Goal: Information Seeking & Learning: Find contact information

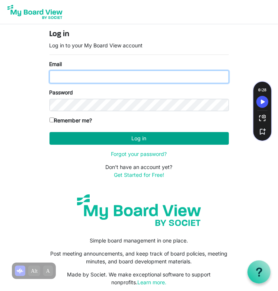
type input "[EMAIL_ADDRESS][PERSON_NAME][PERSON_NAME][DOMAIN_NAME]"
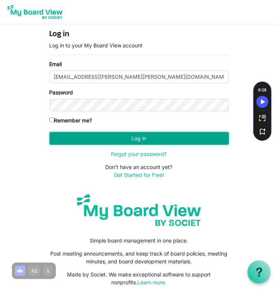
click at [141, 136] on button "Log in" at bounding box center [140, 138] width 180 height 13
click at [140, 139] on button "Log in" at bounding box center [140, 138] width 180 height 13
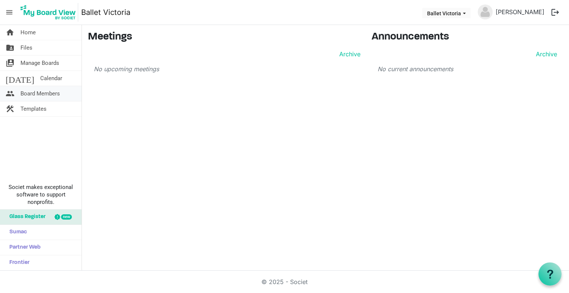
click at [32, 94] on span "Board Members" at bounding box center [39, 93] width 39 height 15
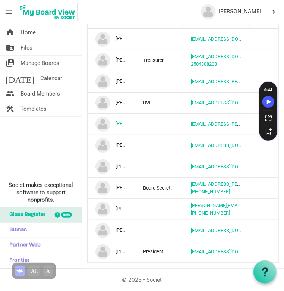
scroll to position [39, 0]
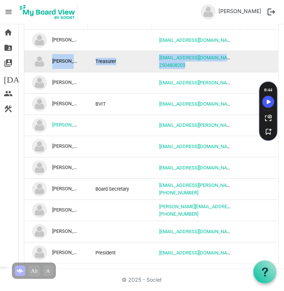
drag, startPoint x: 52, startPoint y: 59, endPoint x: 204, endPoint y: 65, distance: 152.2
click at [204, 65] on tr "Dawn Paniz Treasurer dawnpaniz@gmail.com 2504808203" at bounding box center [151, 61] width 254 height 21
copy tr "Dawn Paniz Treasurer dawnpaniz@gmail.com 2504808203"
click at [232, 60] on td "dawnpaniz@gmail.com 2504808203" at bounding box center [195, 61] width 89 height 21
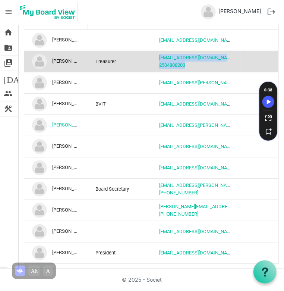
drag, startPoint x: 154, startPoint y: 57, endPoint x: 195, endPoint y: 64, distance: 41.2
click at [195, 64] on td "dawnpaniz@gmail.com 2504808203" at bounding box center [195, 61] width 89 height 21
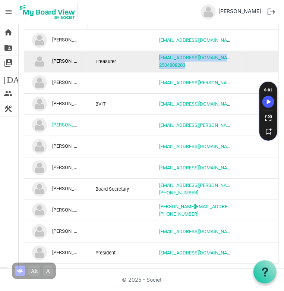
copy td "dawnpaniz@gmail.com 2504808203"
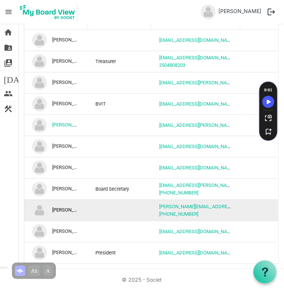
click at [78, 208] on td "Nicole Pelan" at bounding box center [56, 209] width 64 height 21
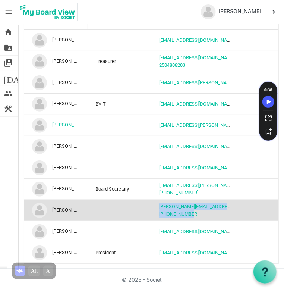
drag, startPoint x: 155, startPoint y: 205, endPoint x: 197, endPoint y: 212, distance: 43.4
click at [197, 212] on td "nicole@nicolepelan.com 250-896-9651" at bounding box center [195, 209] width 89 height 21
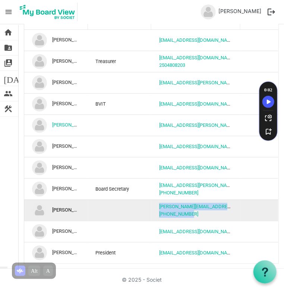
copy td "nicole@nicolepelan.com 250-896-9651"
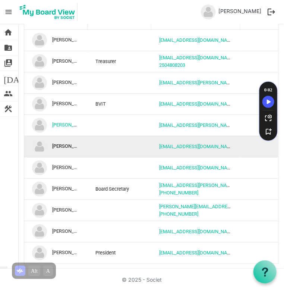
drag, startPoint x: 164, startPoint y: 146, endPoint x: 155, endPoint y: 143, distance: 9.6
click at [155, 143] on td "kerbyful@uvic.ca" at bounding box center [195, 146] width 89 height 21
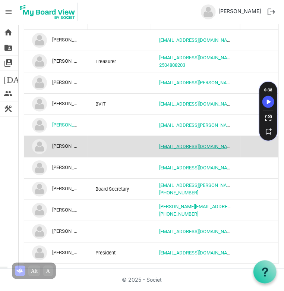
click at [159, 145] on link "kerbyful@uvic.ca" at bounding box center [197, 146] width 76 height 6
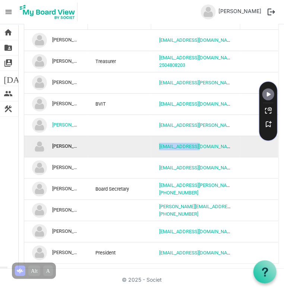
drag, startPoint x: 196, startPoint y: 148, endPoint x: 154, endPoint y: 142, distance: 42.9
click at [154, 142] on td "kerbyful@uvic.ca" at bounding box center [195, 146] width 89 height 21
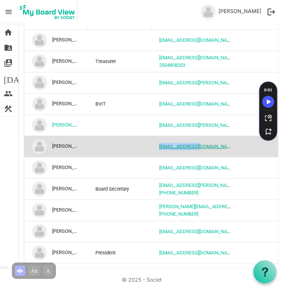
drag, startPoint x: 154, startPoint y: 142, endPoint x: 170, endPoint y: 145, distance: 16.4
copy link "kerbyful@uvic.ca"
click at [77, 144] on td "Kathryn Kerby-Fulton Kerby-Fulton" at bounding box center [56, 146] width 64 height 21
